Goal: Task Accomplishment & Management: Manage account settings

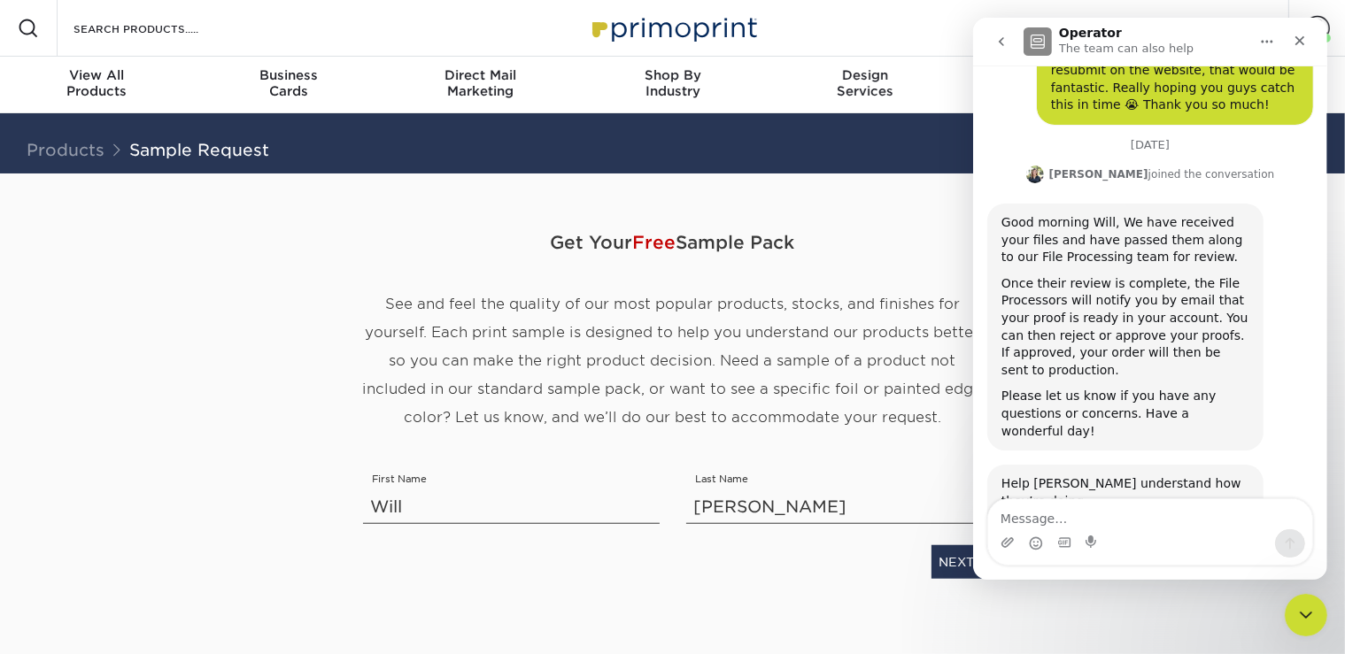
scroll to position [814, 0]
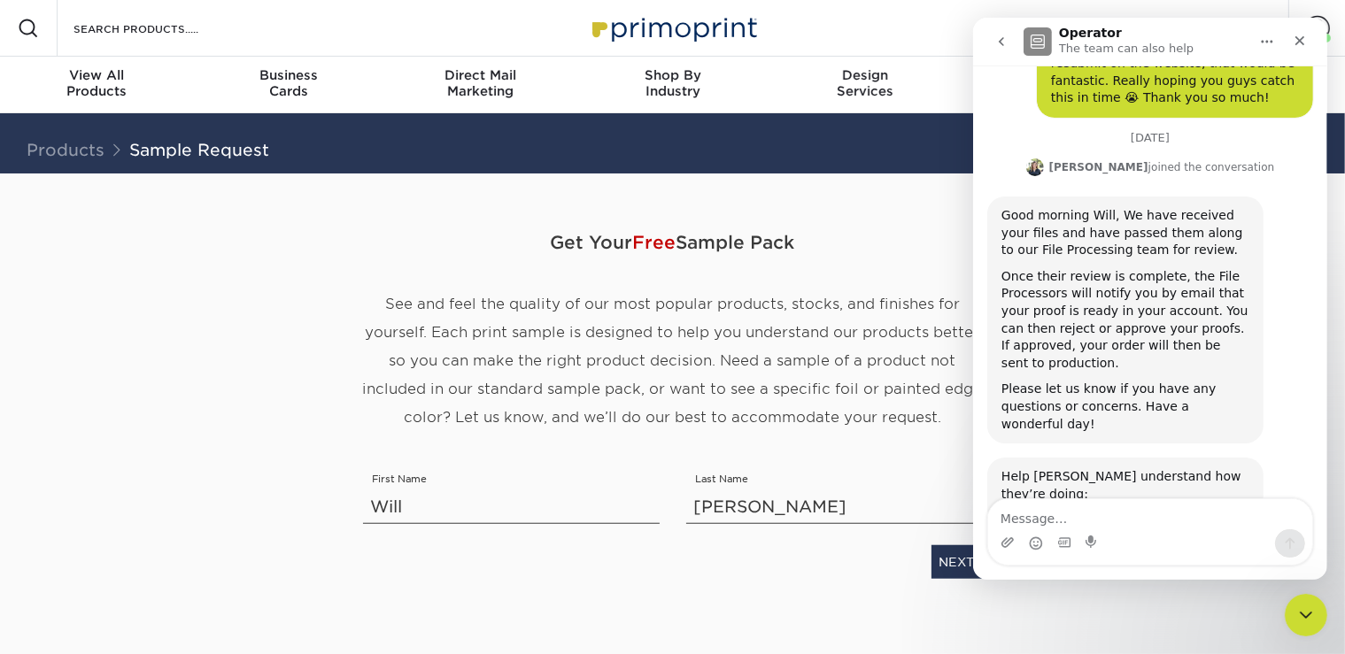
click at [924, 225] on span "Get Your Free Sample Pack" at bounding box center [673, 242] width 620 height 53
click at [1302, 607] on icon "Close Intercom Messenger" at bounding box center [1302, 612] width 21 height 21
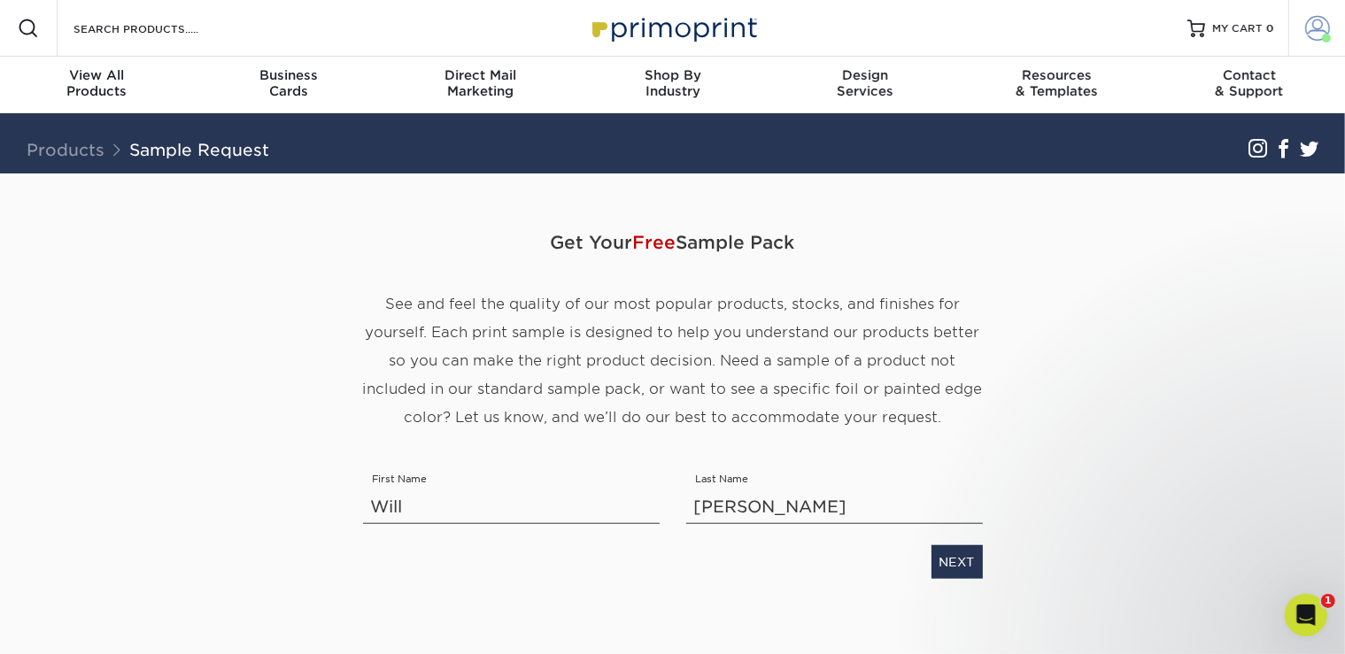
click at [1321, 42] on link "Account" at bounding box center [1316, 28] width 57 height 57
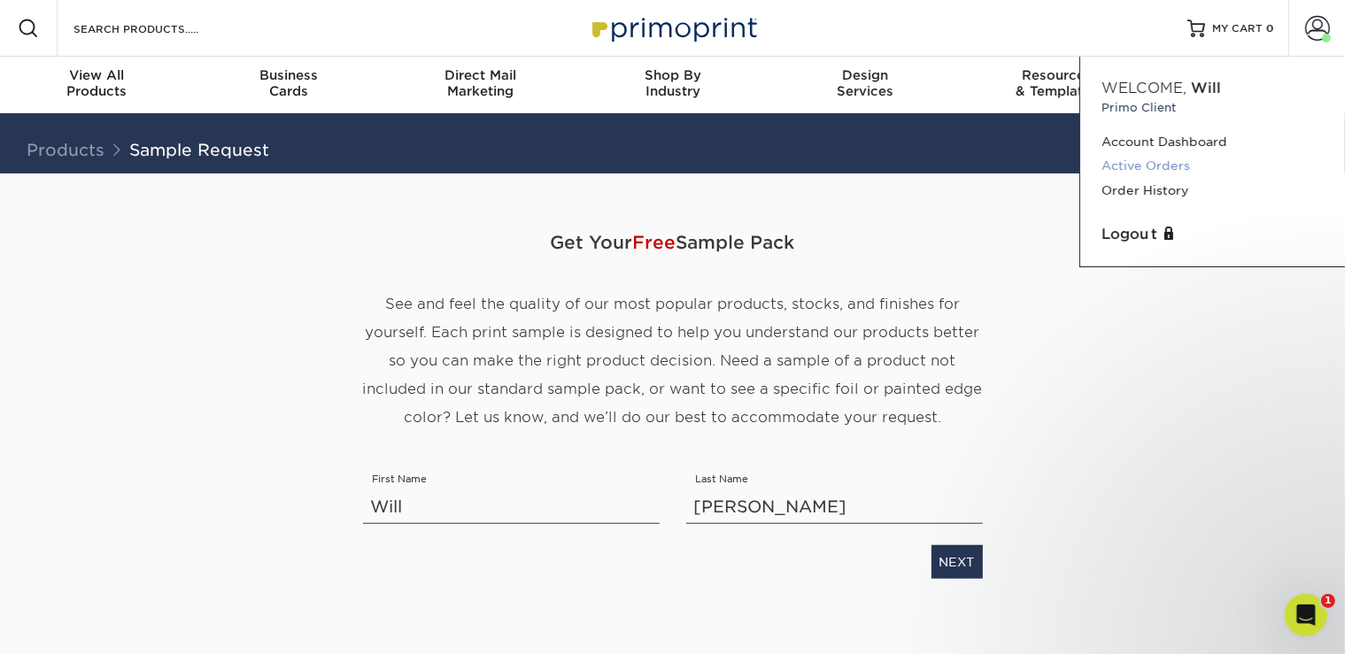
click at [1167, 170] on link "Active Orders" at bounding box center [1212, 166] width 222 height 24
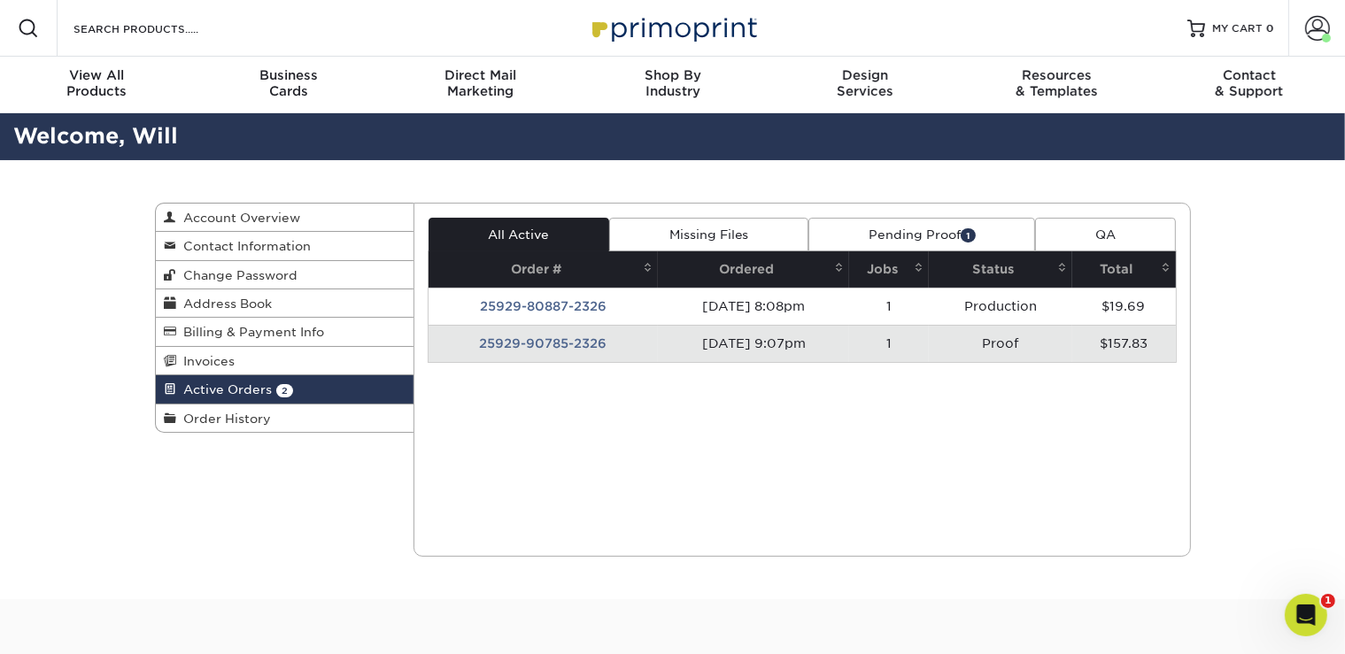
click at [562, 349] on td "25929-90785-2326" at bounding box center [542, 343] width 229 height 37
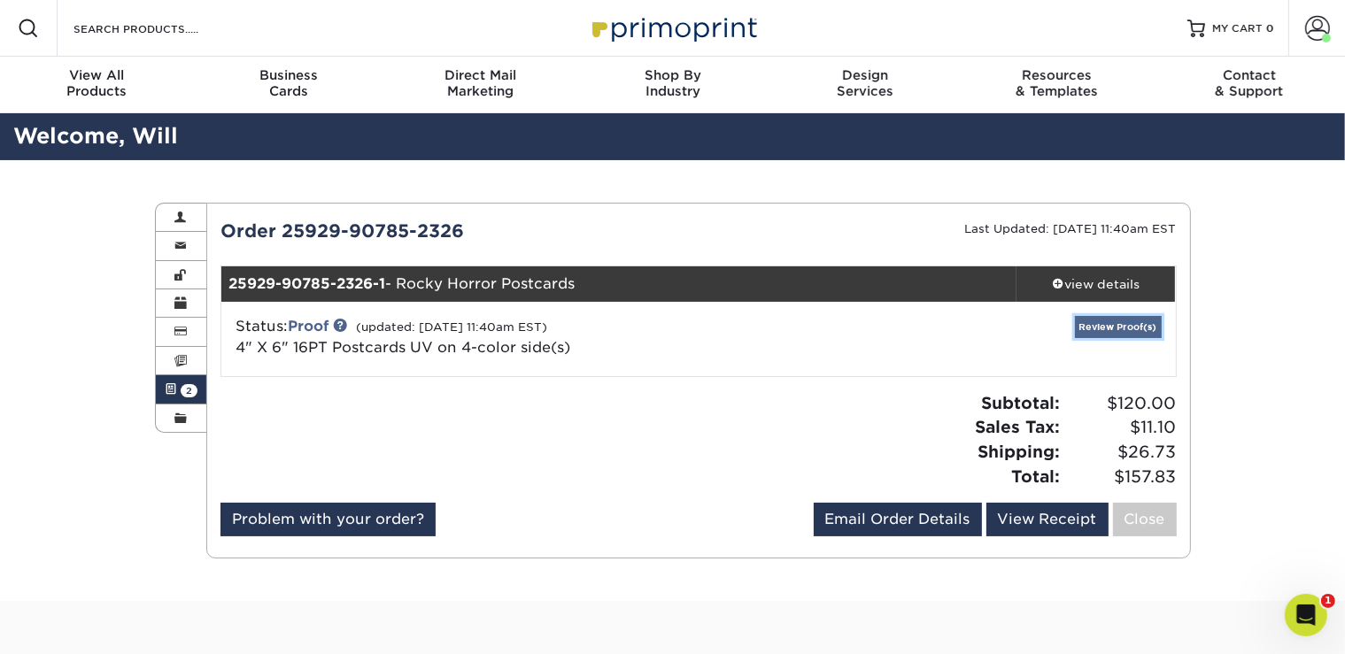
click at [1123, 328] on link "Review Proof(s)" at bounding box center [1118, 327] width 87 height 22
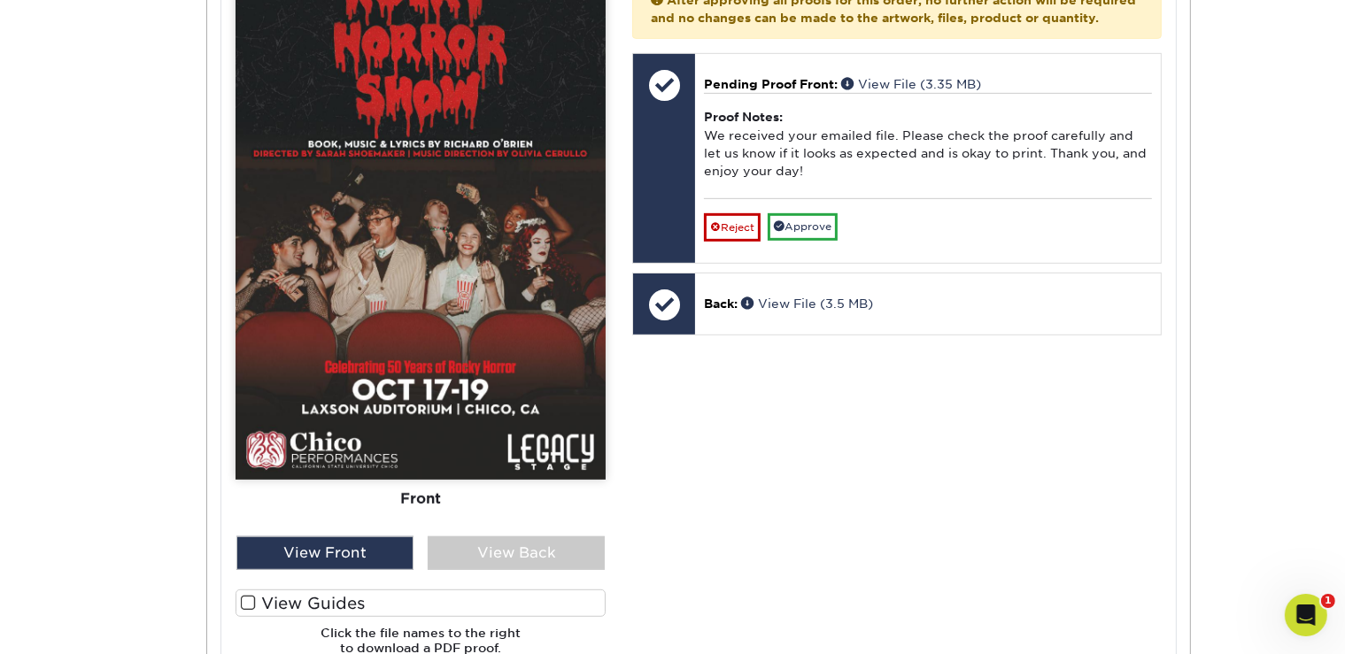
scroll to position [877, 0]
click at [303, 592] on label "View Guides" at bounding box center [420, 602] width 370 height 27
click at [0, 0] on input "View Guides" at bounding box center [0, 0] width 0 height 0
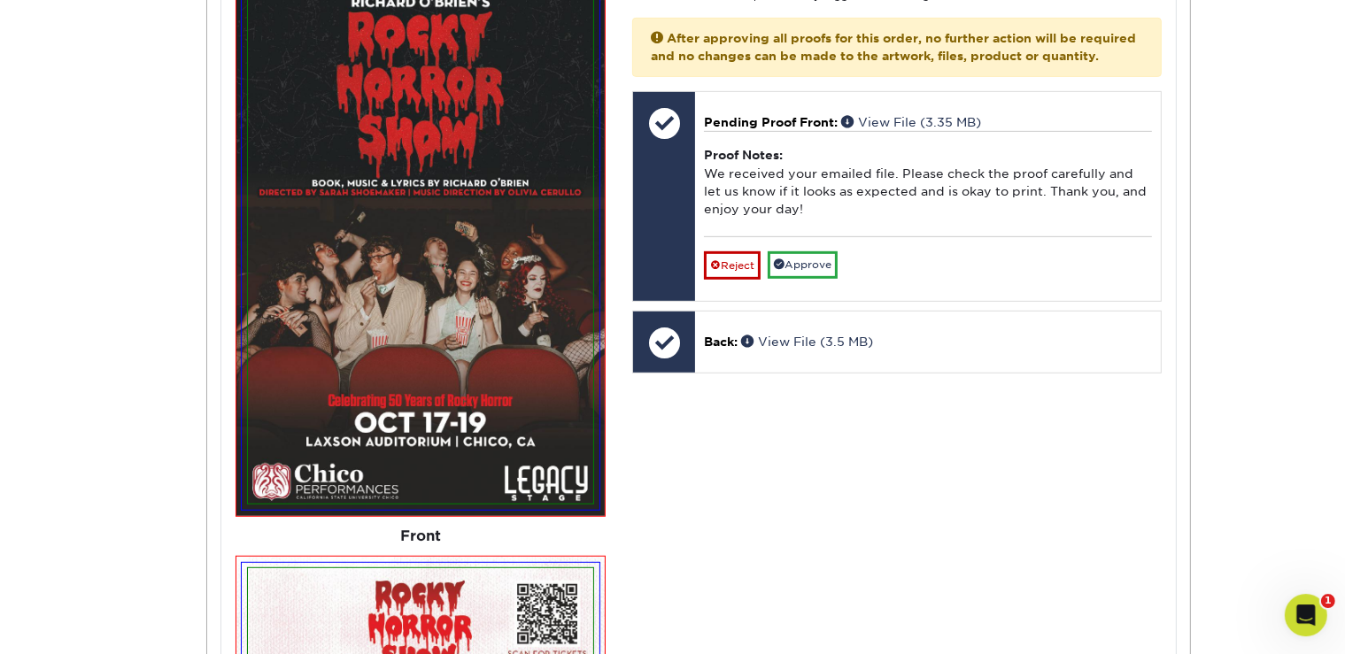
scroll to position [832, 0]
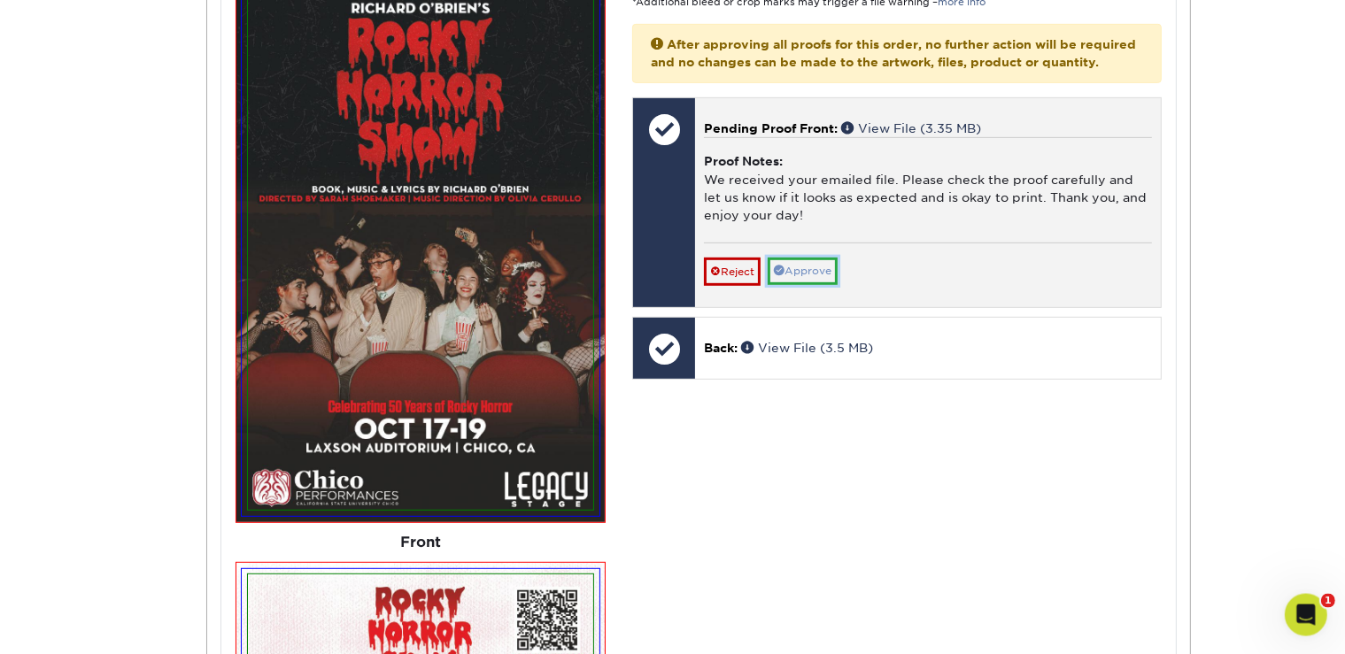
click at [815, 285] on link "Approve" at bounding box center [802, 271] width 70 height 27
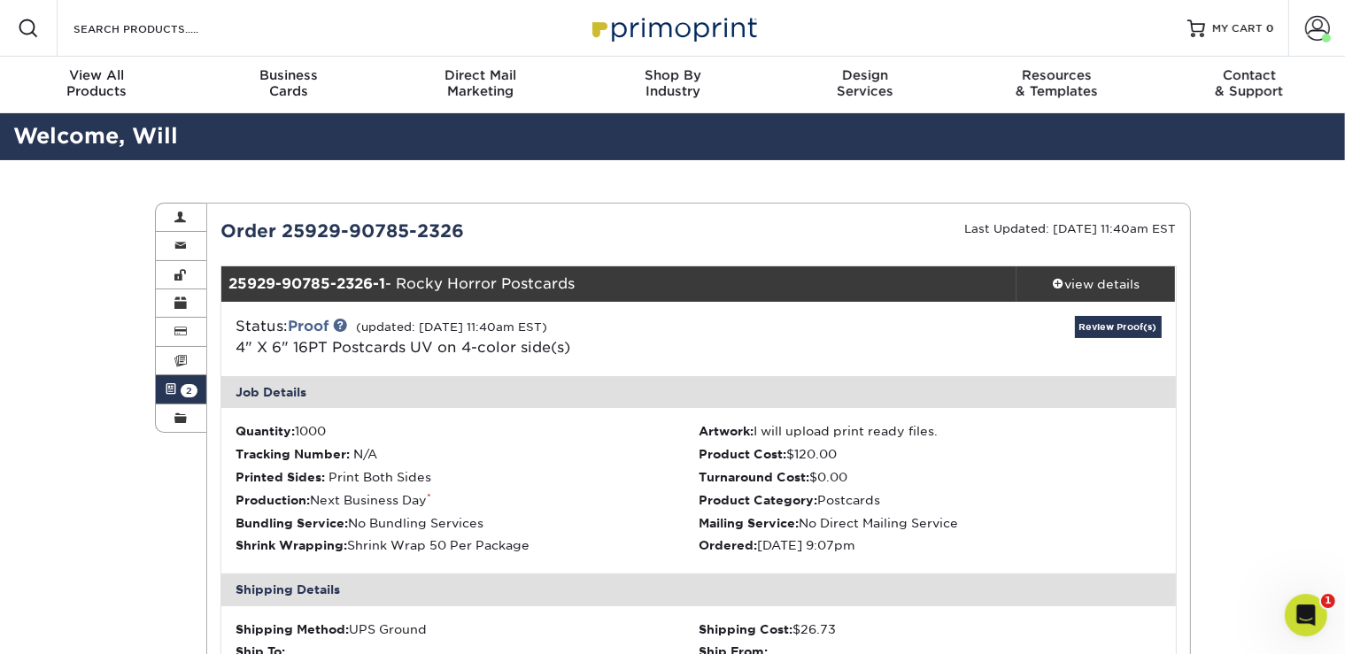
scroll to position [0, 0]
click at [1316, 37] on span at bounding box center [1317, 28] width 25 height 25
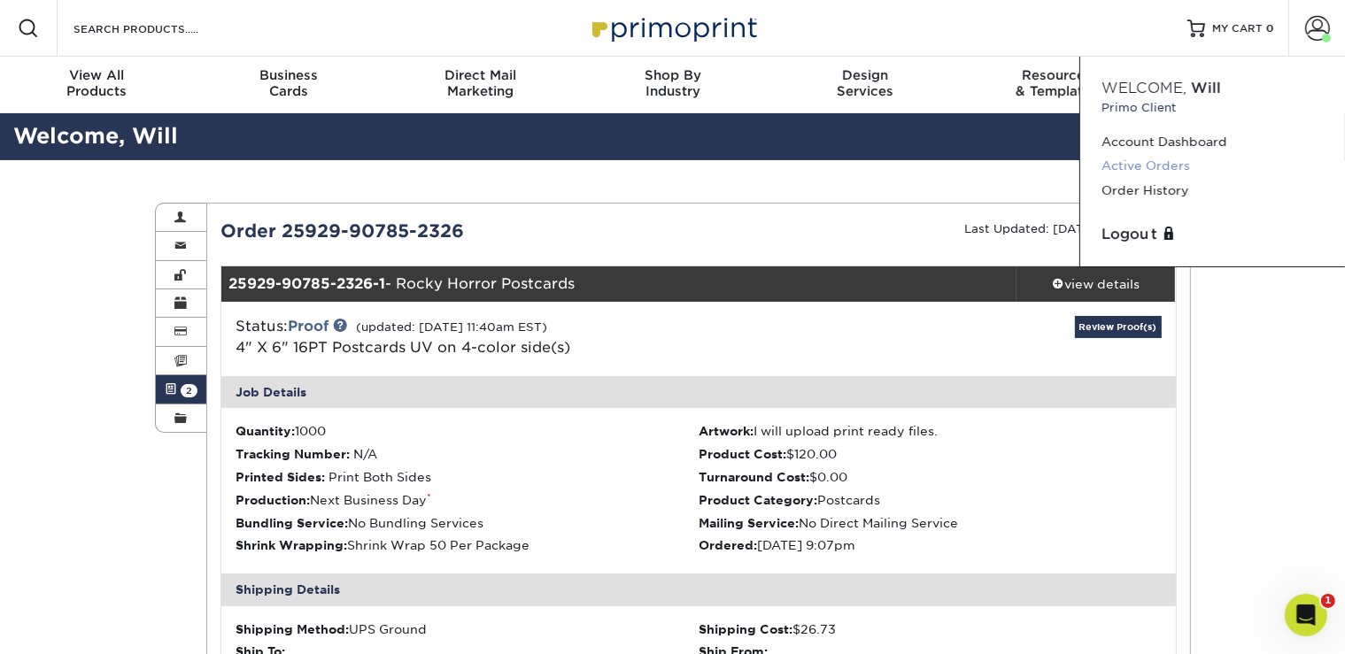
click at [1179, 170] on link "Active Orders" at bounding box center [1212, 166] width 222 height 24
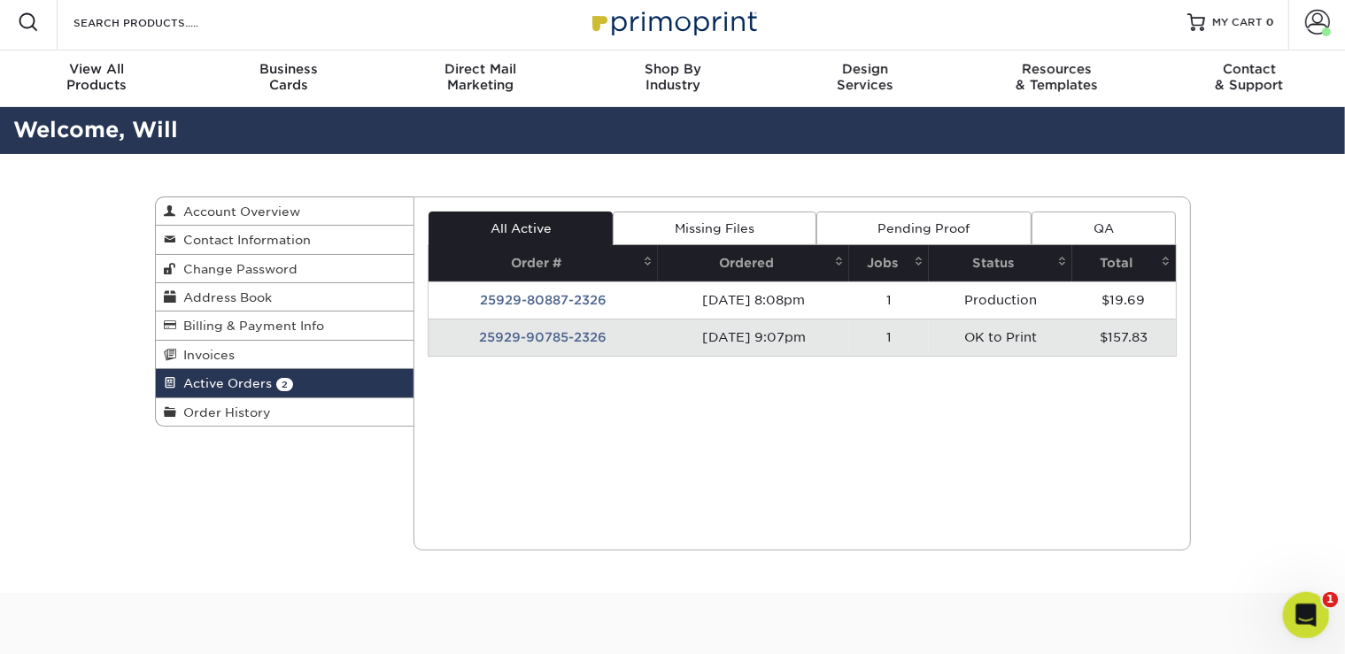
click at [1299, 609] on icon "Open Intercom Messenger" at bounding box center [1303, 612] width 29 height 29
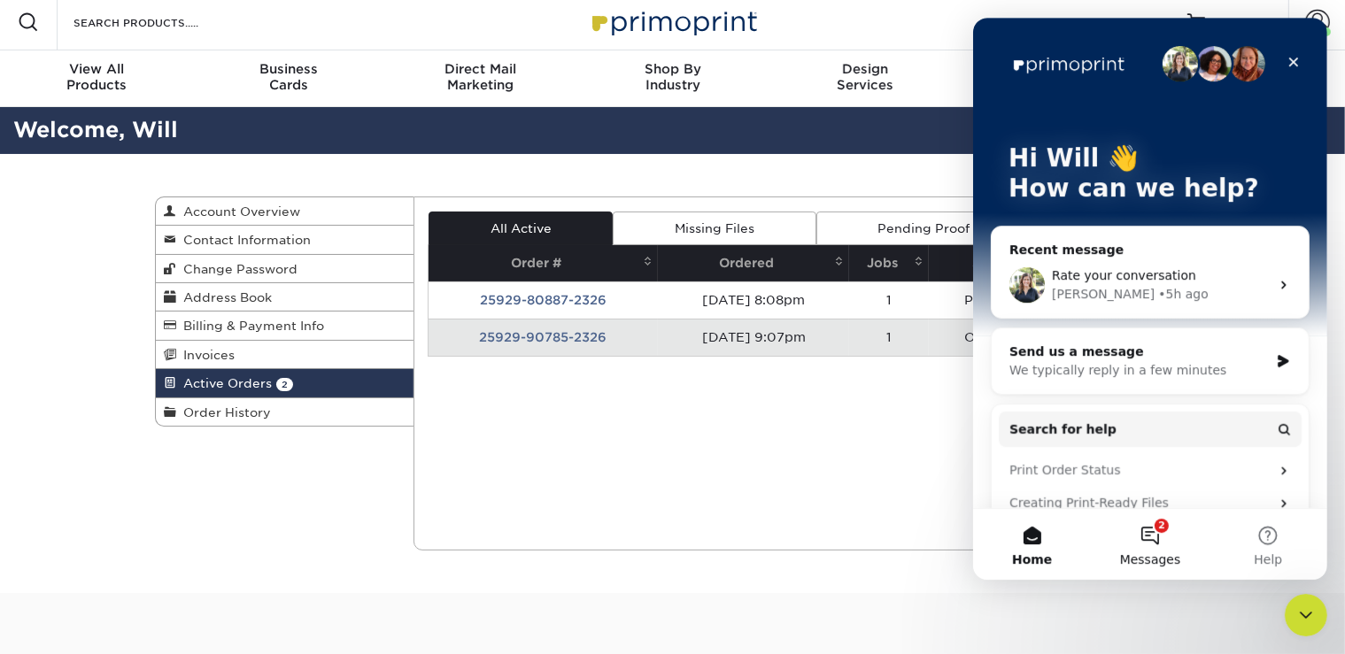
click at [1168, 539] on button "2 Messages" at bounding box center [1149, 544] width 118 height 71
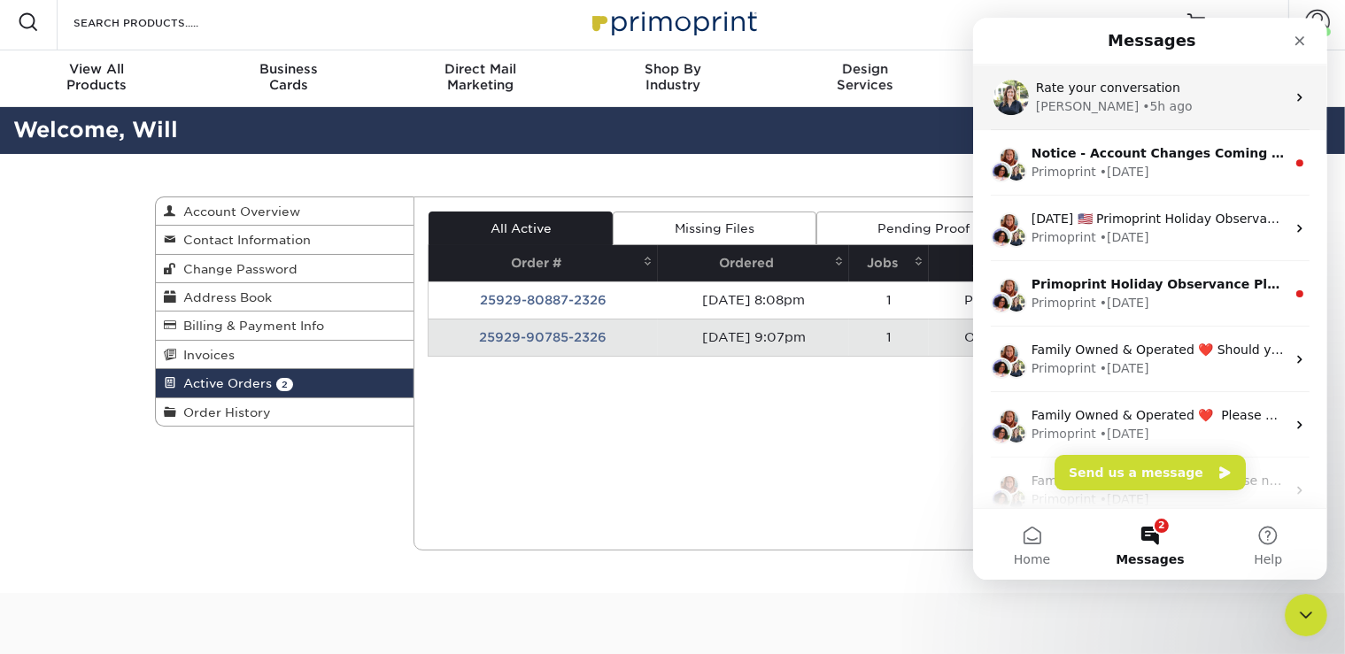
click at [1147, 95] on span "Rate your conversation" at bounding box center [1107, 88] width 144 height 14
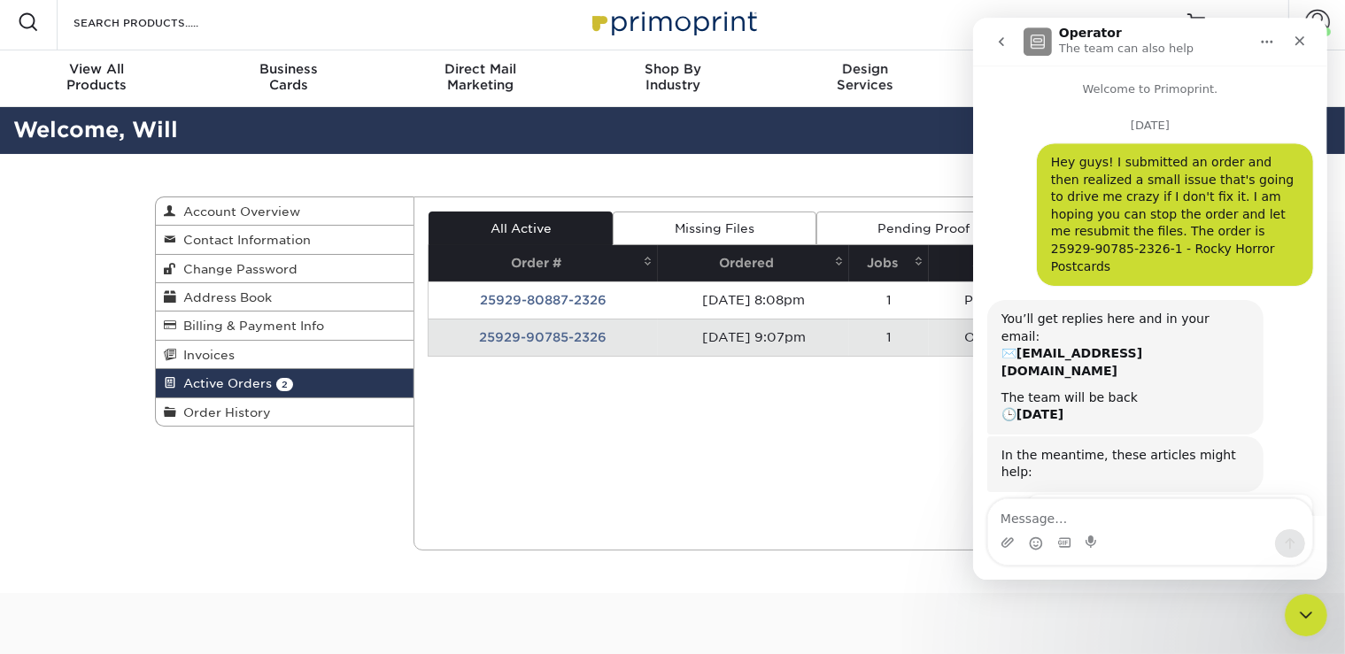
scroll to position [814, 0]
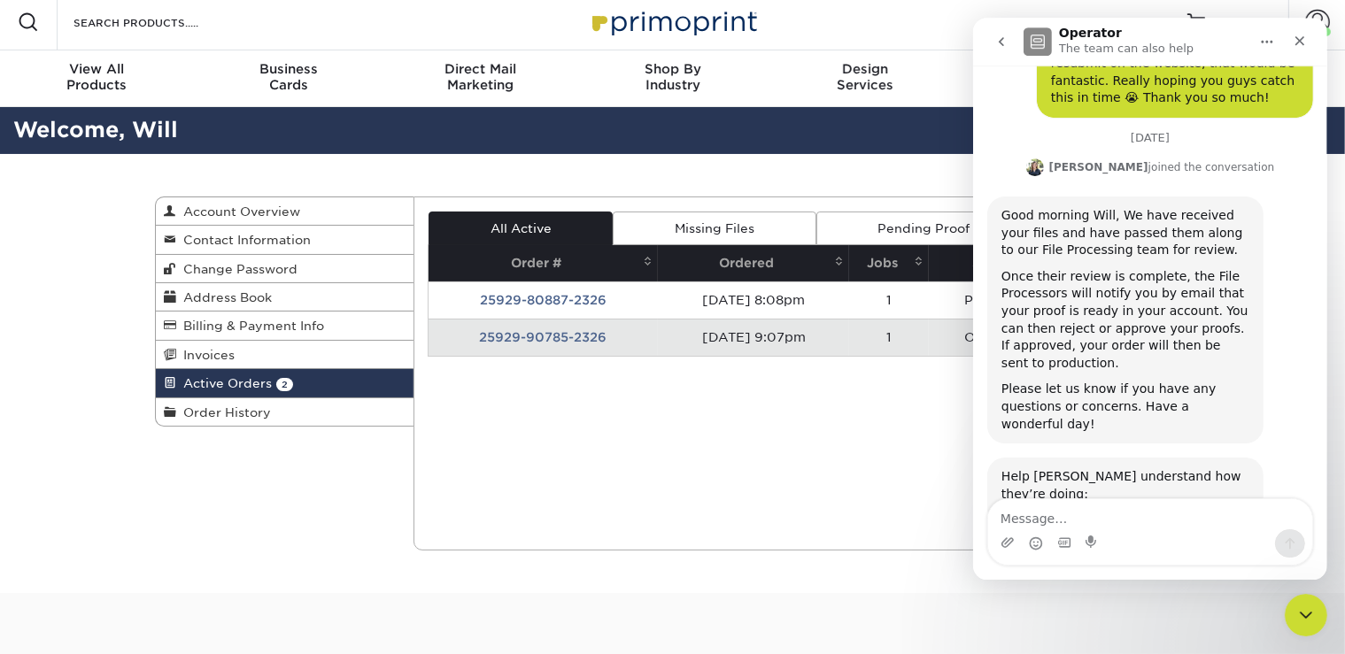
click at [1201, 564] on span "Amazing" at bounding box center [1193, 580] width 32 height 32
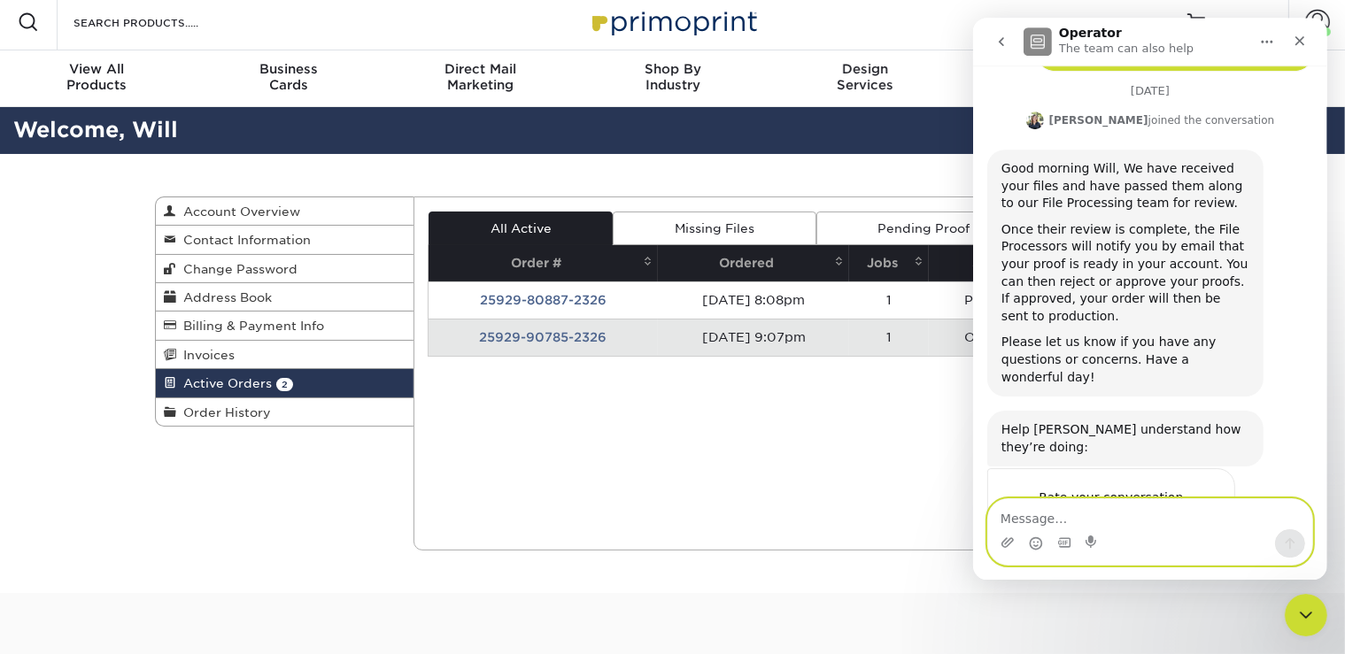
click at [1122, 512] on textarea "Message…" at bounding box center [1149, 514] width 324 height 30
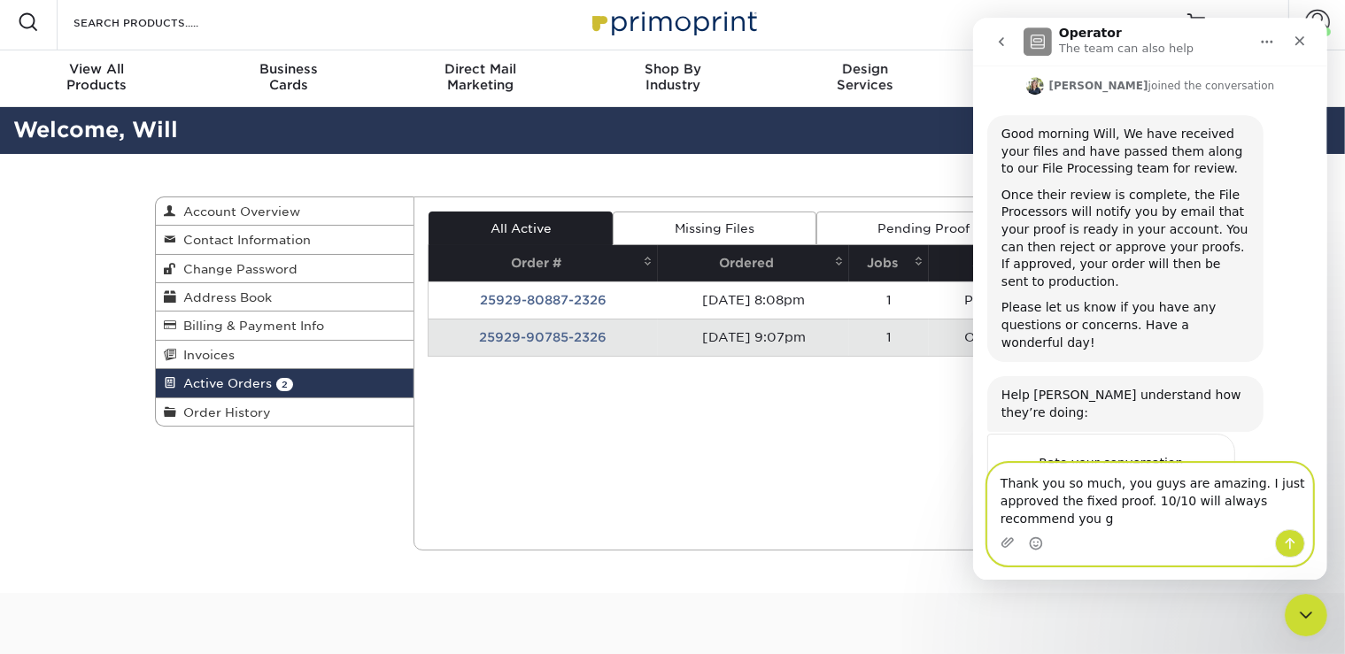
scroll to position [897, 0]
type textarea "Thank you so much, you guys are amazing. I just approved the fixed proof. 10/10…"
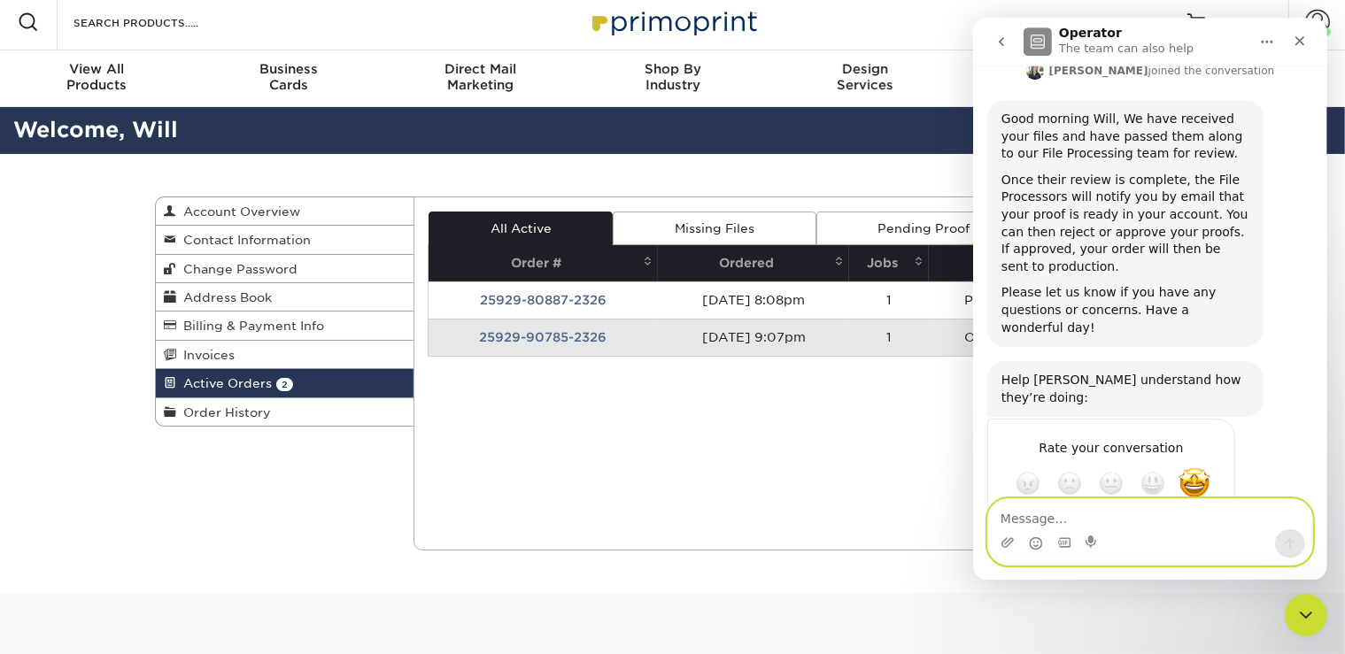
scroll to position [949, 0]
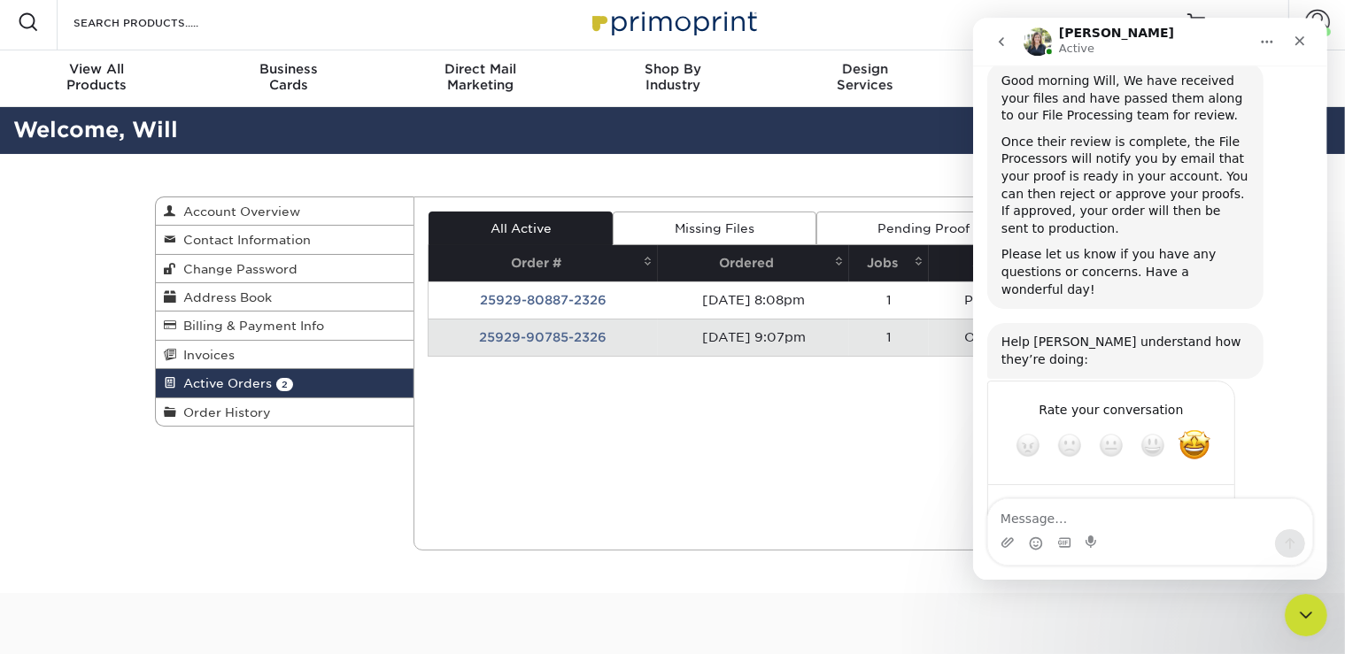
click at [726, 491] on div "Current Orders 2 Active 0 Missing Files" at bounding box center [801, 374] width 777 height 354
click at [1299, 613] on icon "Close Intercom Messenger" at bounding box center [1302, 612] width 21 height 21
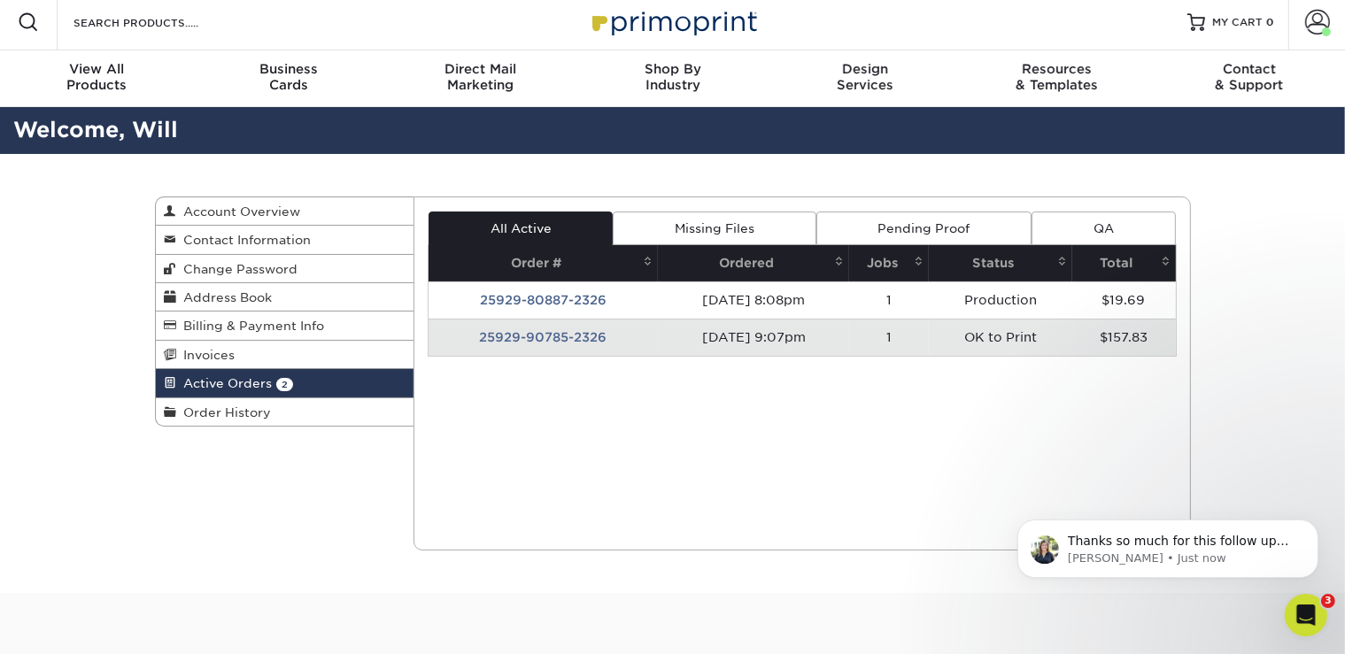
scroll to position [0, 0]
click at [1308, 613] on icon "Open Intercom Messenger" at bounding box center [1303, 612] width 29 height 29
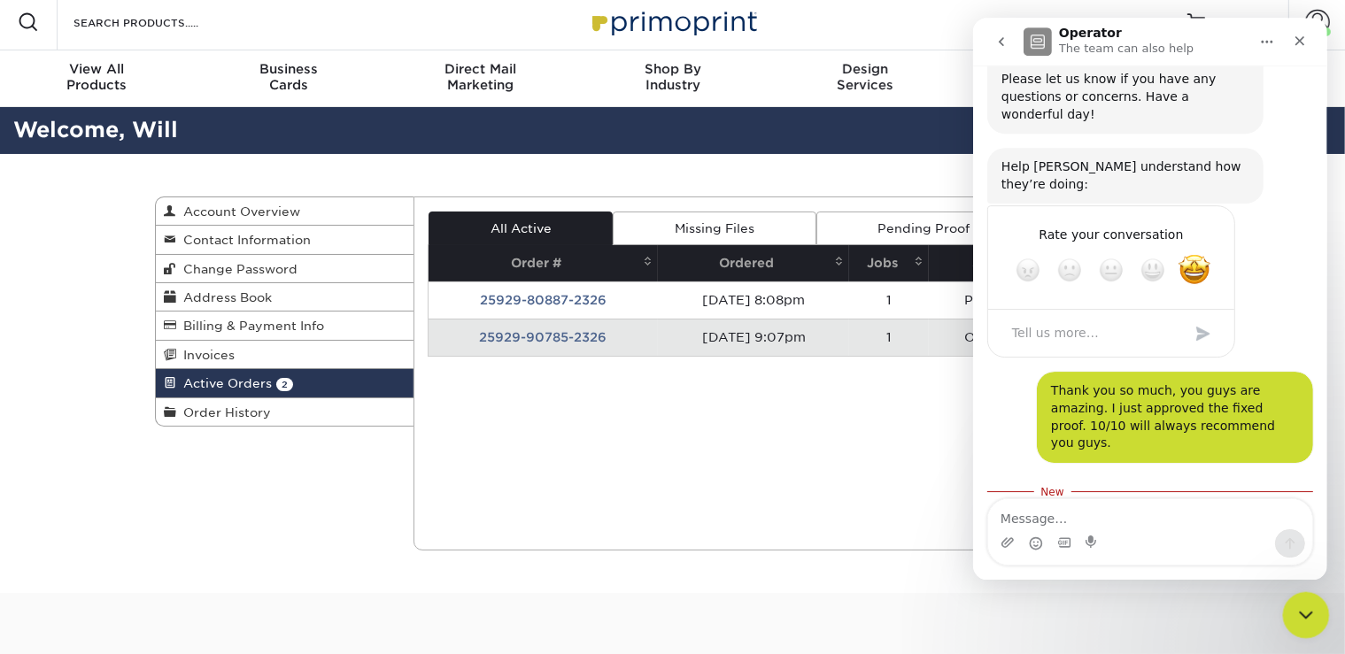
scroll to position [1124, 0]
click at [328, 490] on div "Active Orders Account Overview Contact Information Change Password Address Book…" at bounding box center [673, 373] width 1062 height 439
click at [1311, 608] on icon "Close Intercom Messenger" at bounding box center [1302, 612] width 21 height 21
